Goal: Information Seeking & Learning: Find specific fact

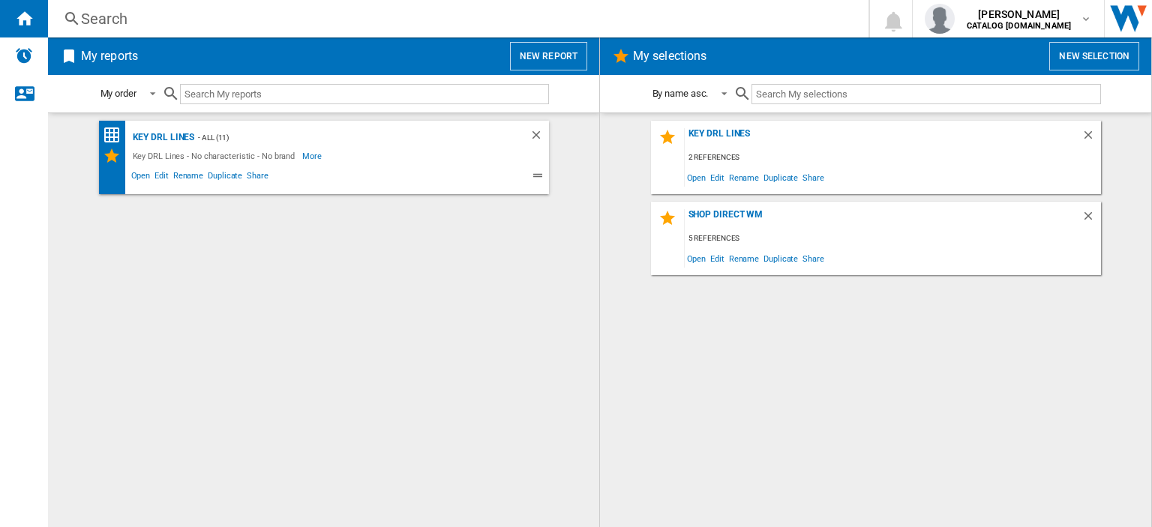
click at [104, 23] on div "Search" at bounding box center [455, 18] width 749 height 21
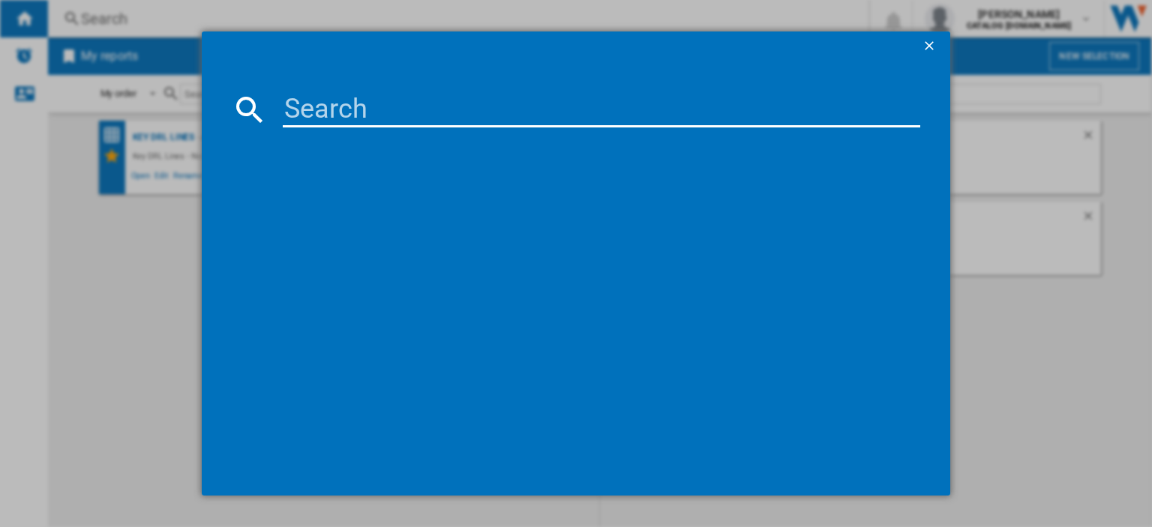
click at [299, 116] on input at bounding box center [602, 110] width 638 height 36
type input "HPG26592"
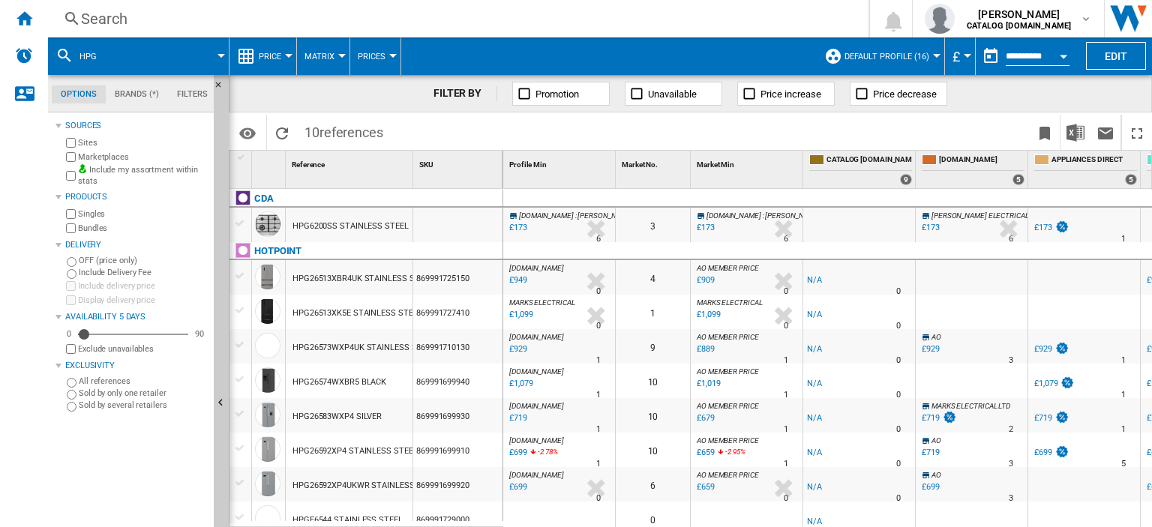
scroll to position [42, 0]
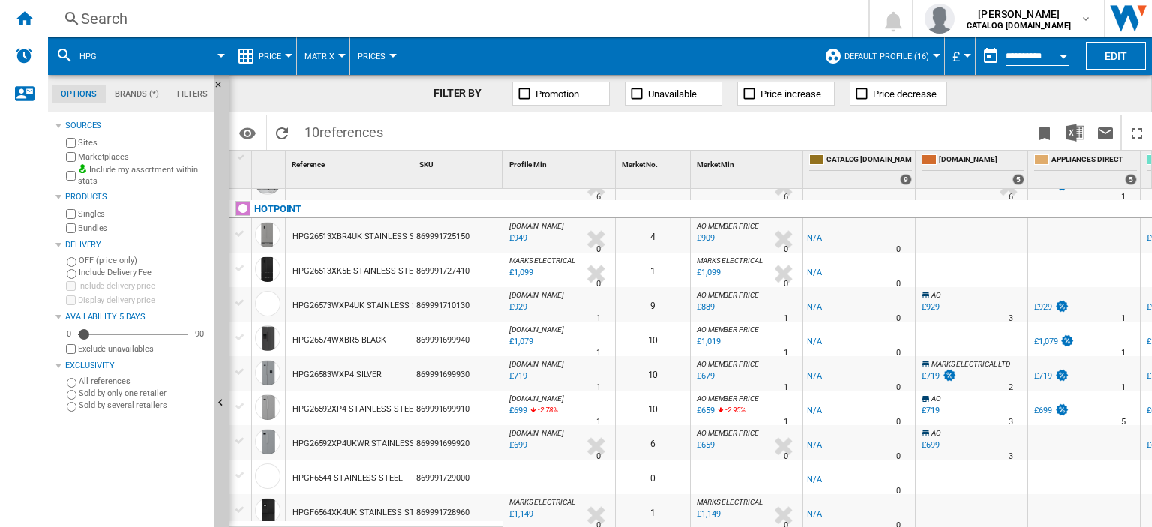
click at [366, 445] on div "HPG26592XP4UKWR STAINLESS STEEL" at bounding box center [367, 444] width 148 height 35
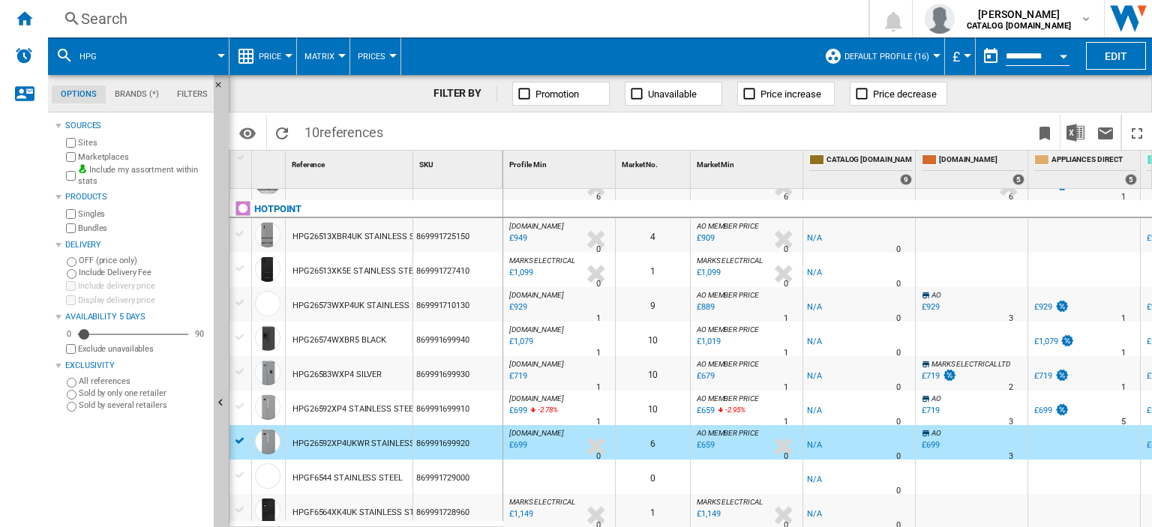
click at [350, 405] on div "HPG26592XP4 STAINLESS STEEL" at bounding box center [355, 409] width 125 height 35
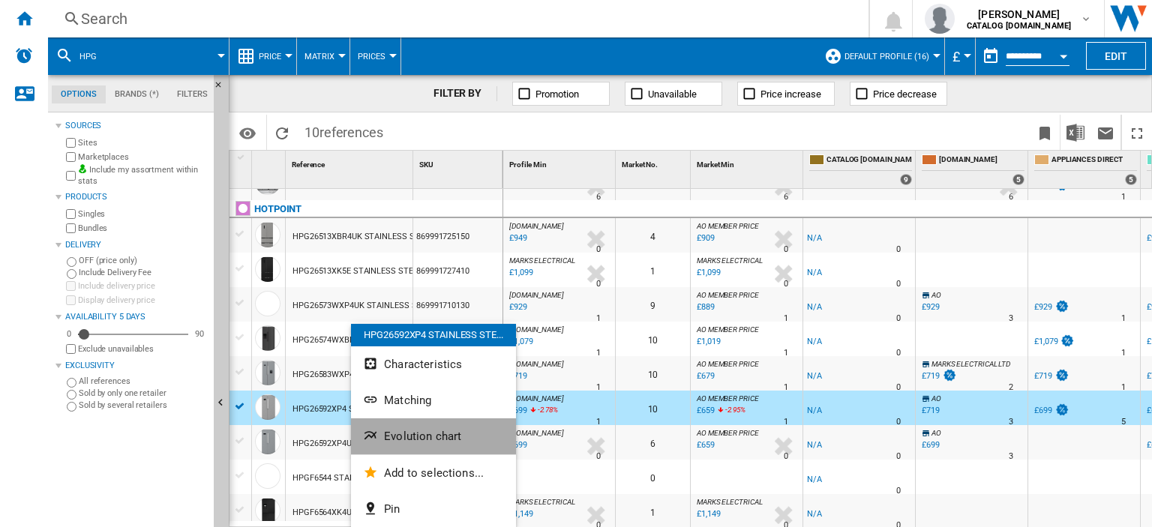
click at [399, 443] on span "Evolution chart" at bounding box center [422, 437] width 77 height 14
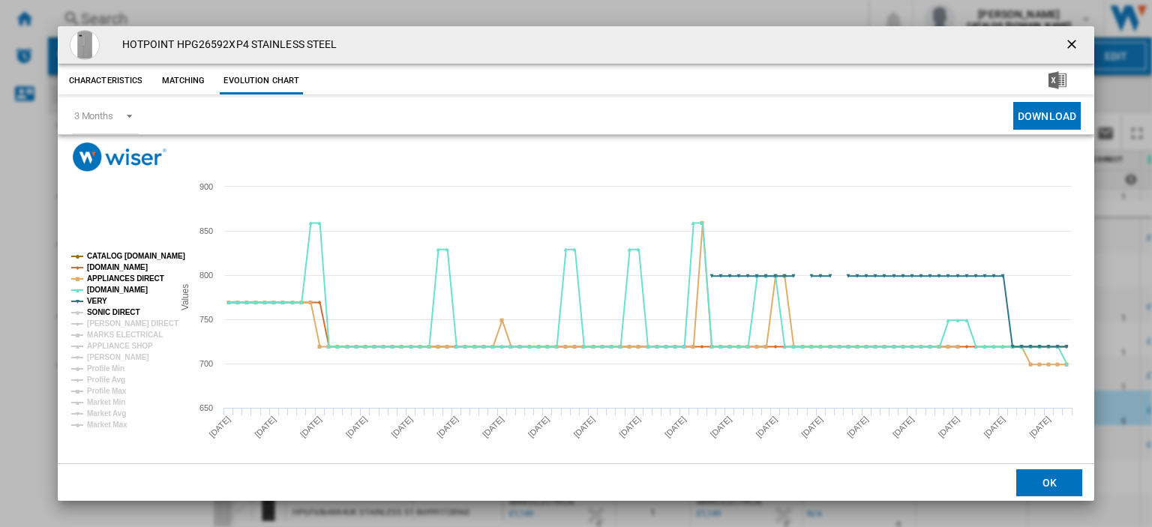
click at [98, 312] on tspan "SONIC DIRECT" at bounding box center [113, 312] width 53 height 8
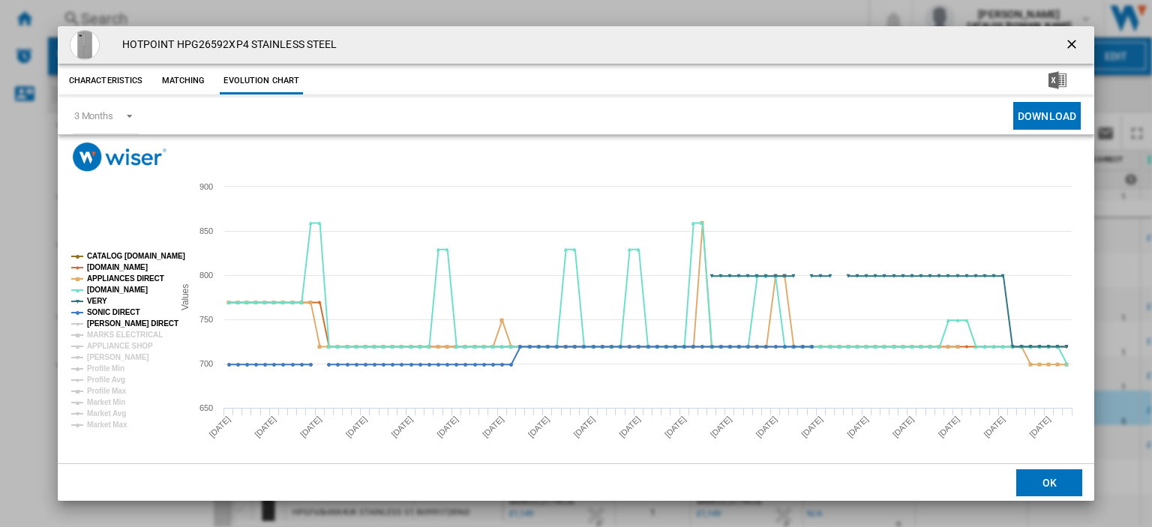
click at [101, 326] on tspan "[PERSON_NAME] DIRECT" at bounding box center [133, 324] width 92 height 8
click at [102, 332] on tspan "MARKS ELECTRICAL" at bounding box center [125, 335] width 76 height 8
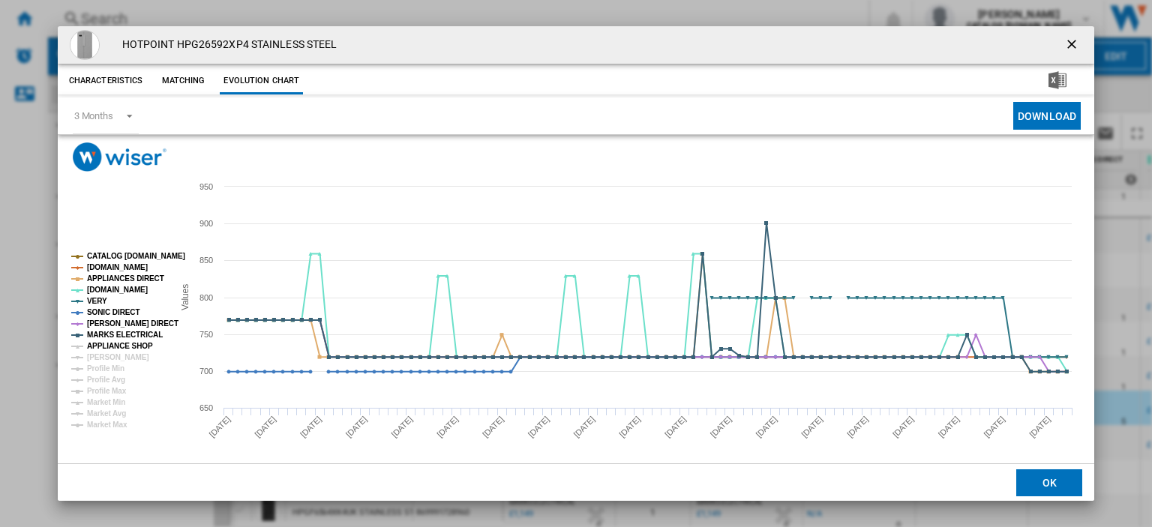
click at [105, 345] on tspan "APPLIANCE SHOP" at bounding box center [120, 346] width 66 height 8
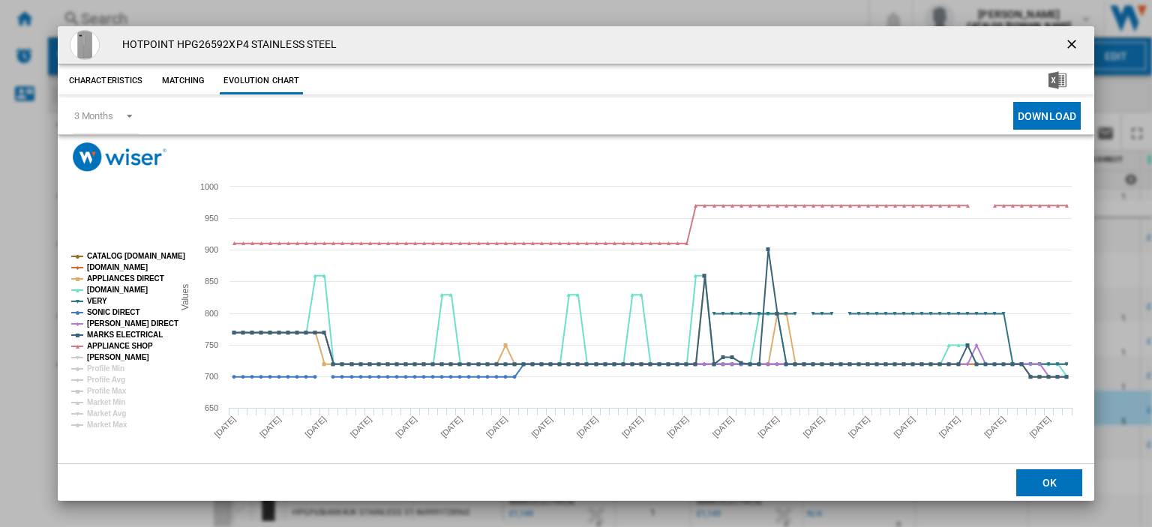
click at [104, 357] on tspan "[PERSON_NAME]" at bounding box center [118, 357] width 62 height 8
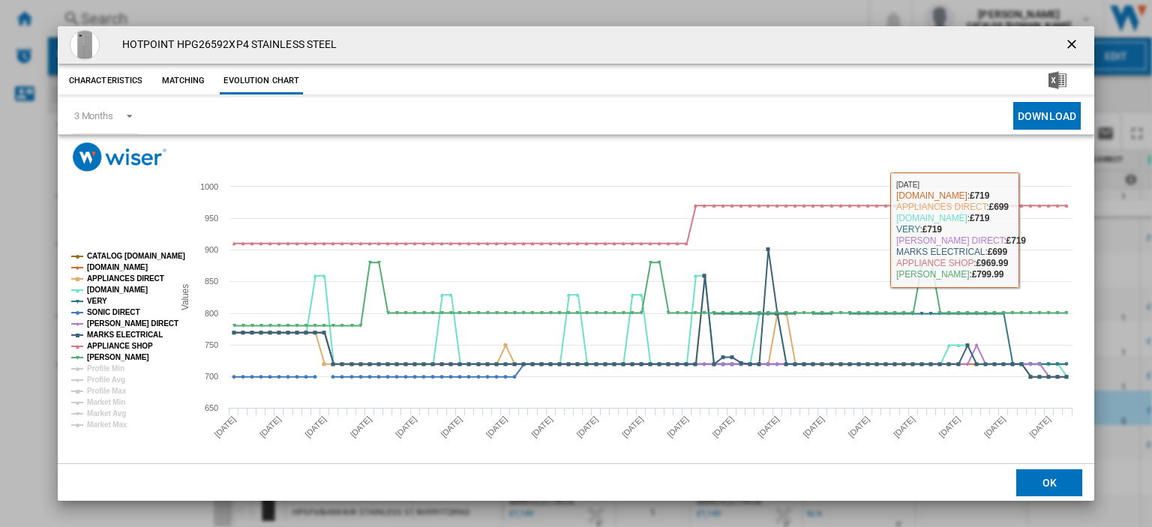
click at [1064, 41] on ng-md-icon "getI18NText('BUTTONS.CLOSE_DIALOG')" at bounding box center [1073, 46] width 18 height 18
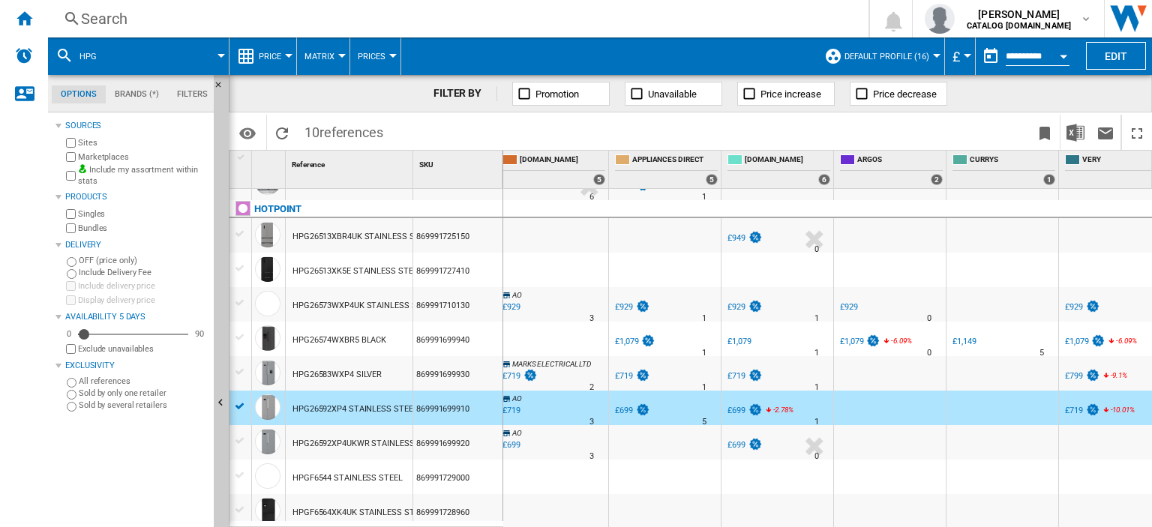
scroll to position [0, 550]
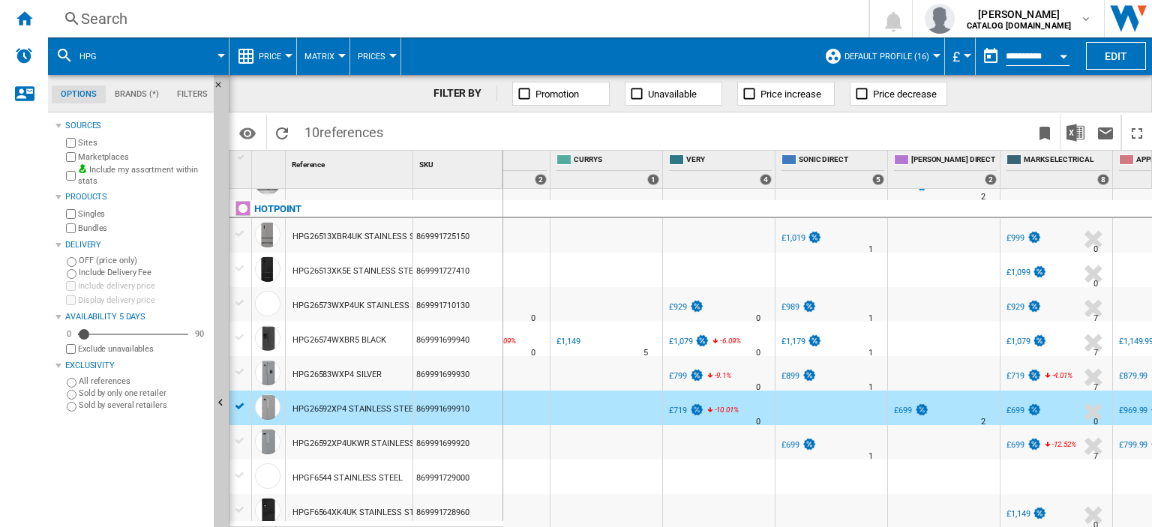
click at [1015, 413] on div "£699" at bounding box center [1016, 411] width 18 height 10
